Goal: Find specific page/section

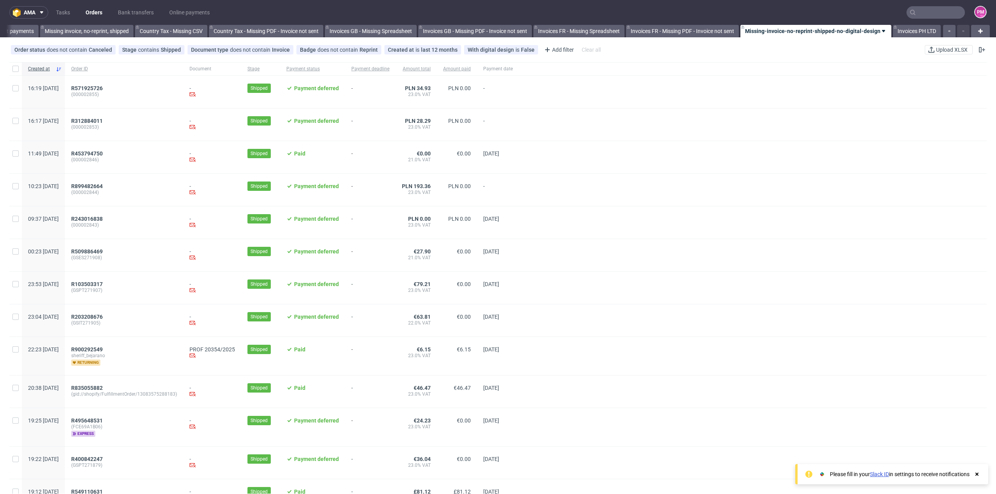
scroll to position [0, 709]
click at [923, 10] on input "text" at bounding box center [935, 12] width 58 height 12
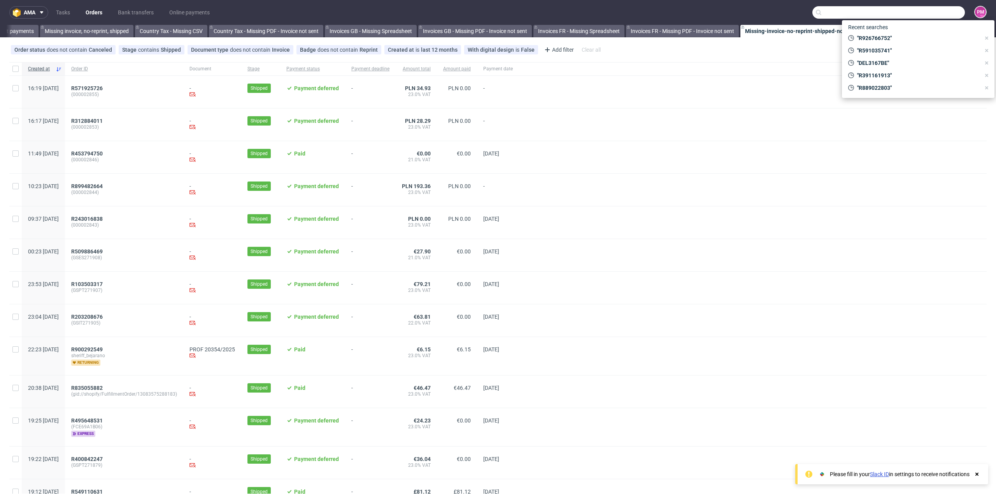
paste input "R926766752"
type input "R926766752"
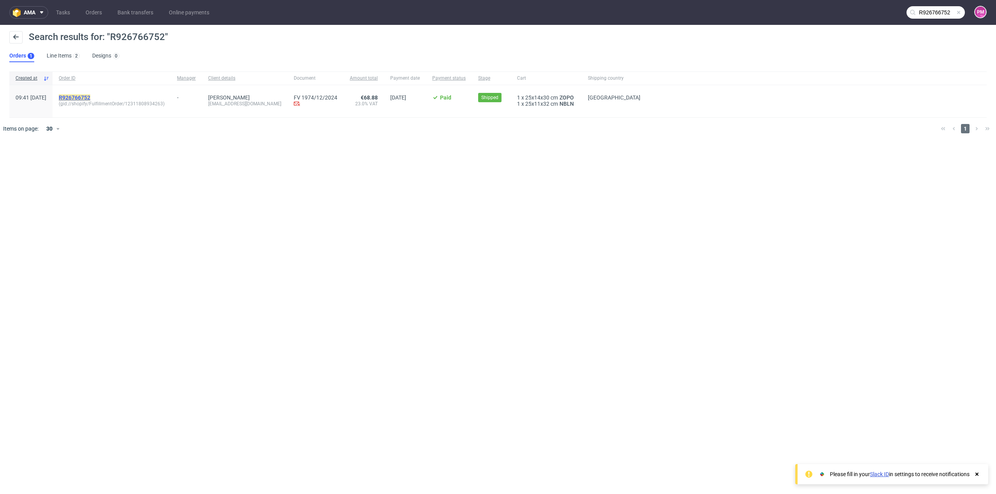
click at [90, 97] on mark "R926766752" at bounding box center [75, 98] width 32 height 6
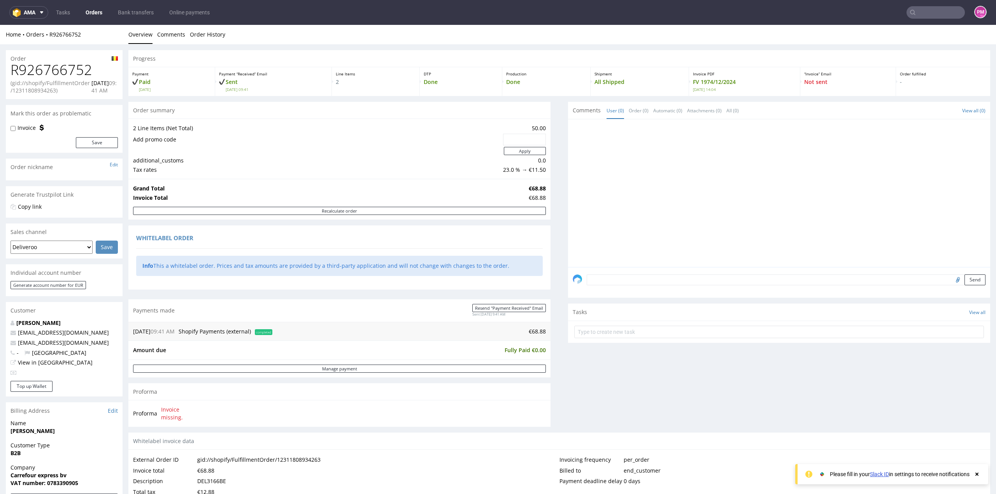
click at [921, 16] on input "text" at bounding box center [935, 12] width 58 height 12
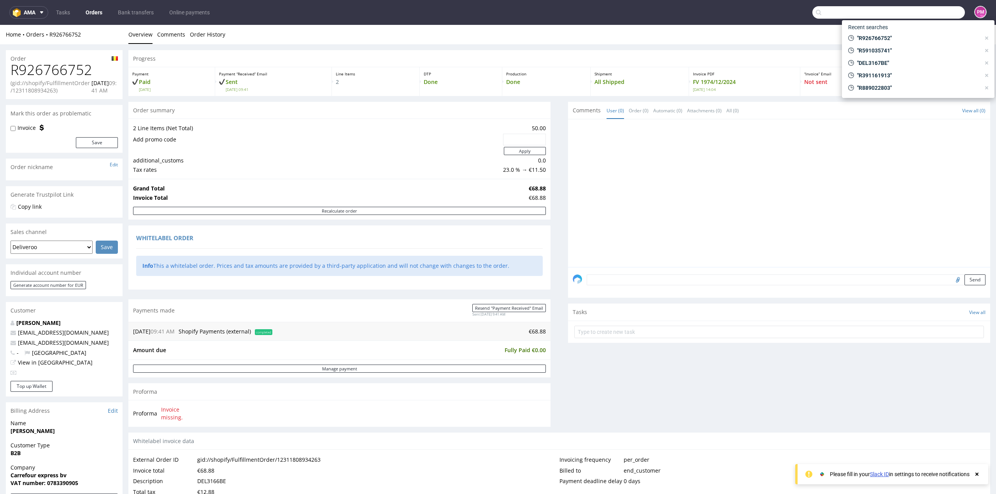
paste input "R591035741"
type input "R591035741"
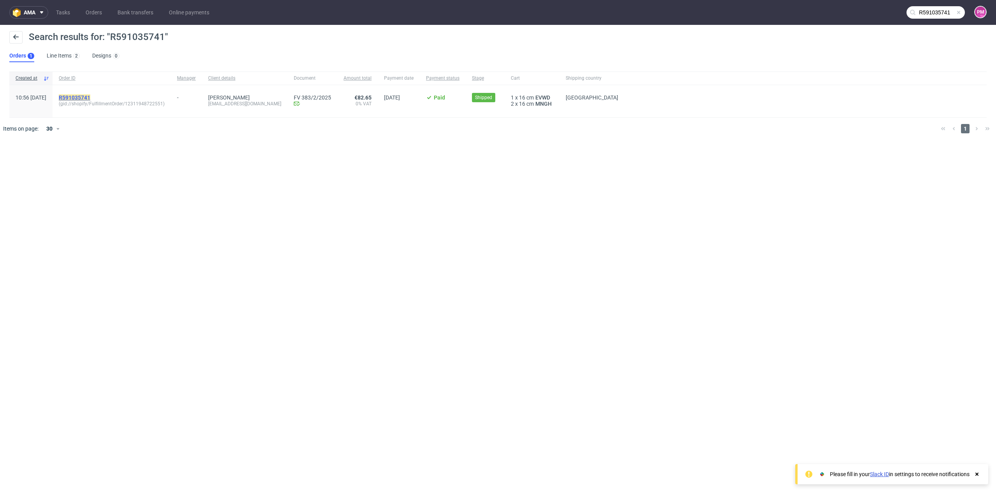
click at [90, 98] on mark "R591035741" at bounding box center [75, 98] width 32 height 6
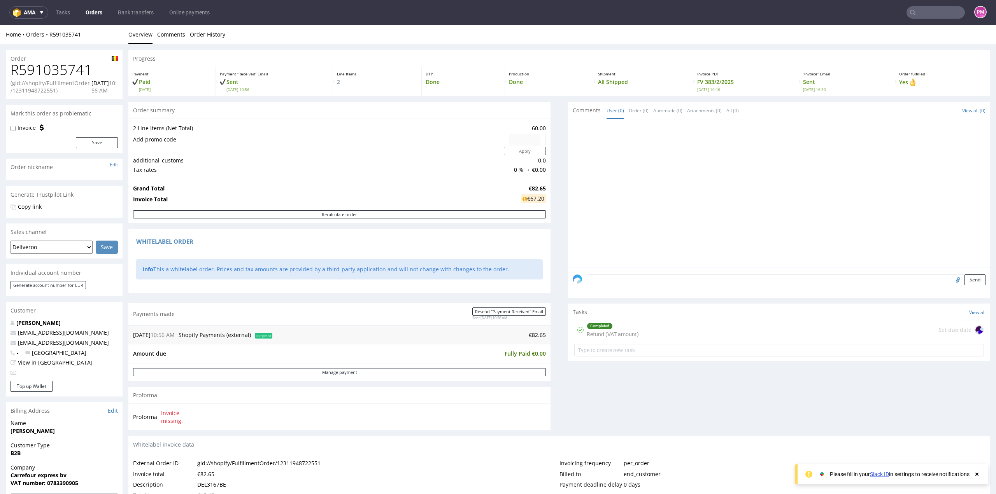
click at [640, 334] on div "Completed Refund (VAT amount) Set due date" at bounding box center [779, 330] width 410 height 18
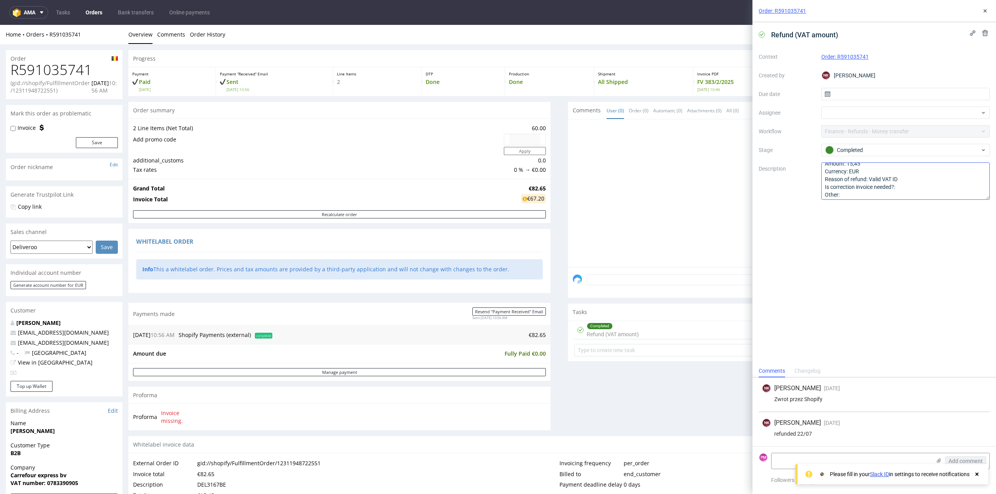
scroll to position [8, 0]
